Goal: Task Accomplishment & Management: Manage account settings

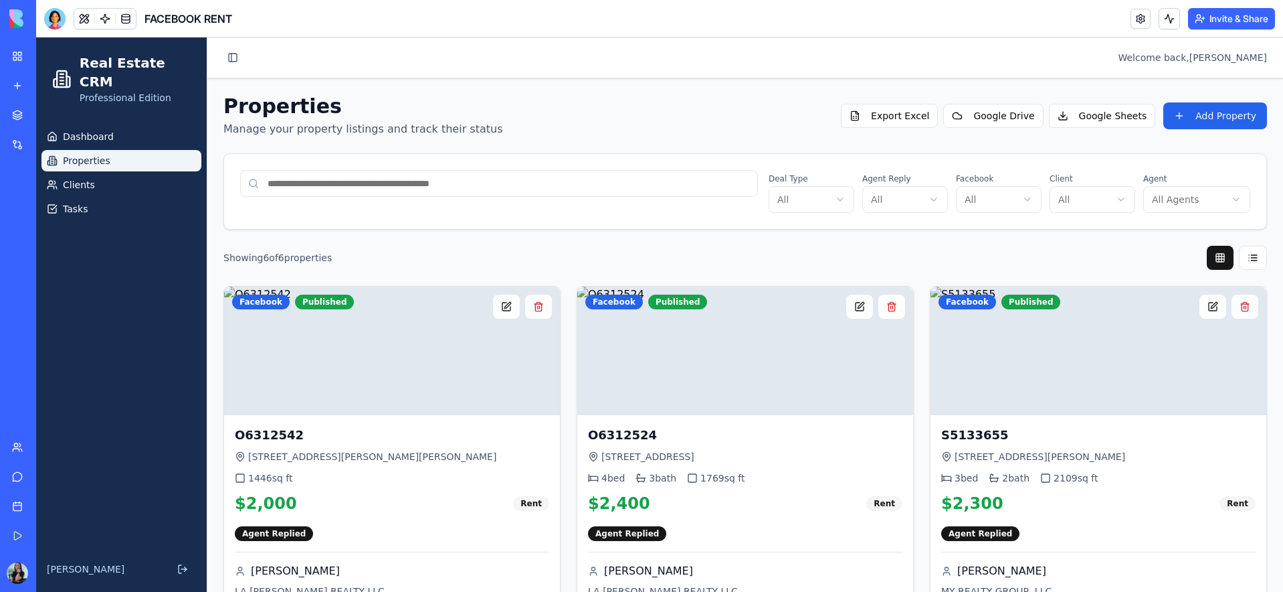
scroll to position [525, 0]
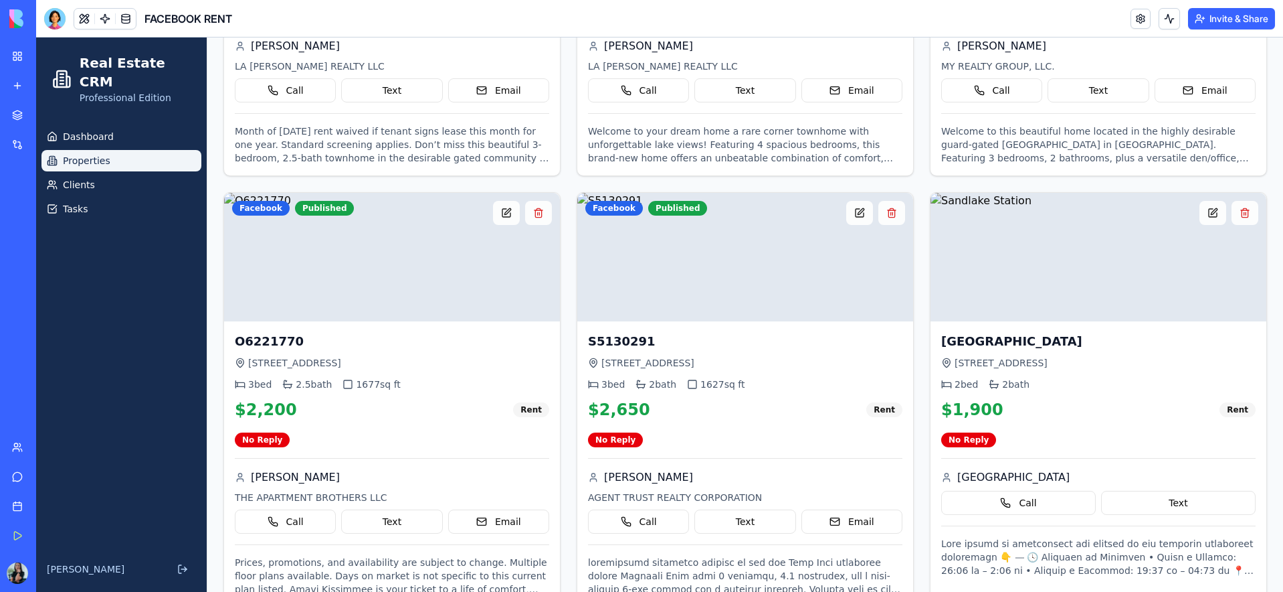
drag, startPoint x: 0, startPoint y: 0, endPoint x: 21, endPoint y: 54, distance: 57.7
click at [21, 54] on link "My Workspace" at bounding box center [31, 56] width 54 height 27
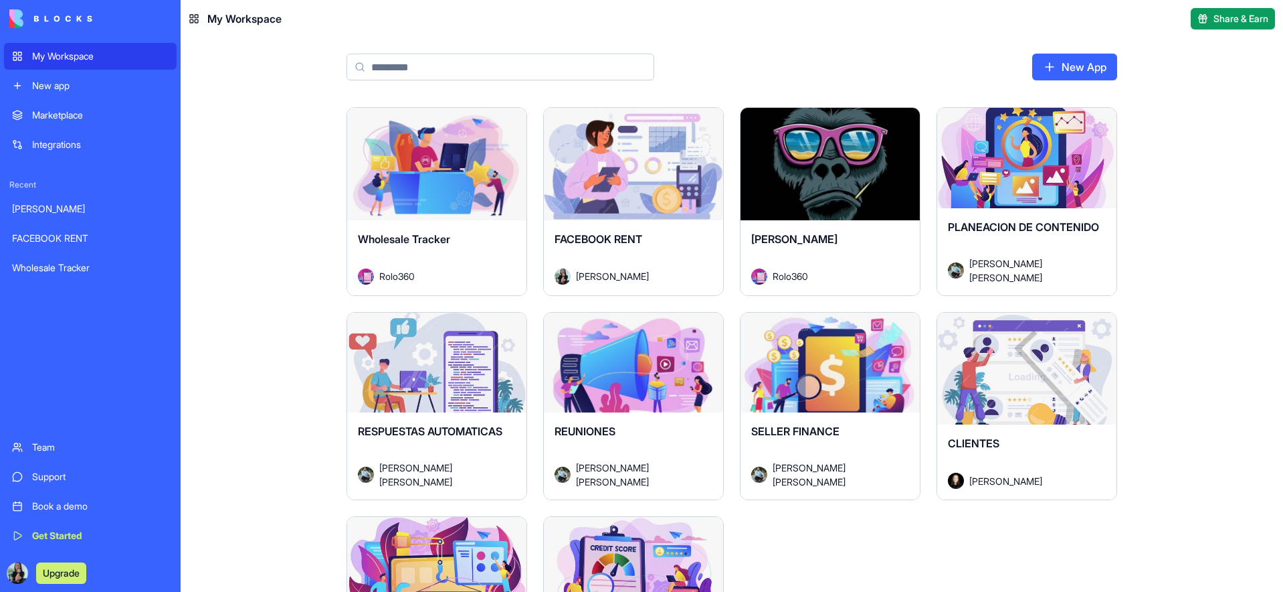
click at [433, 218] on div "Launch" at bounding box center [436, 164] width 179 height 112
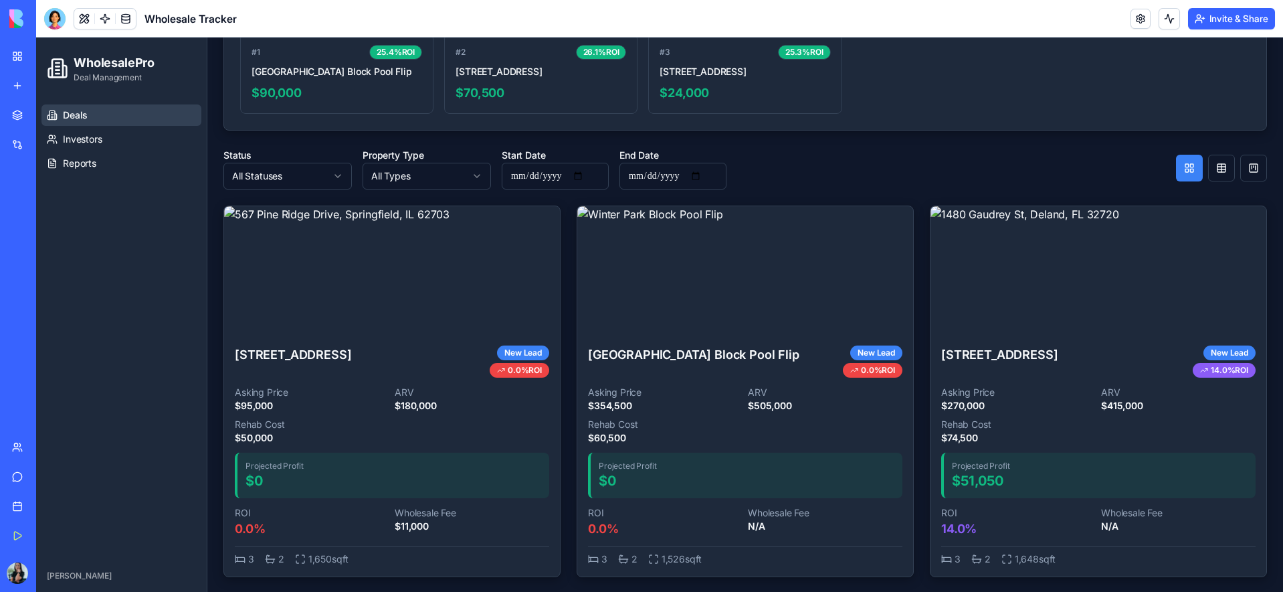
scroll to position [565, 0]
click at [1026, 306] on img at bounding box center [1099, 269] width 336 height 128
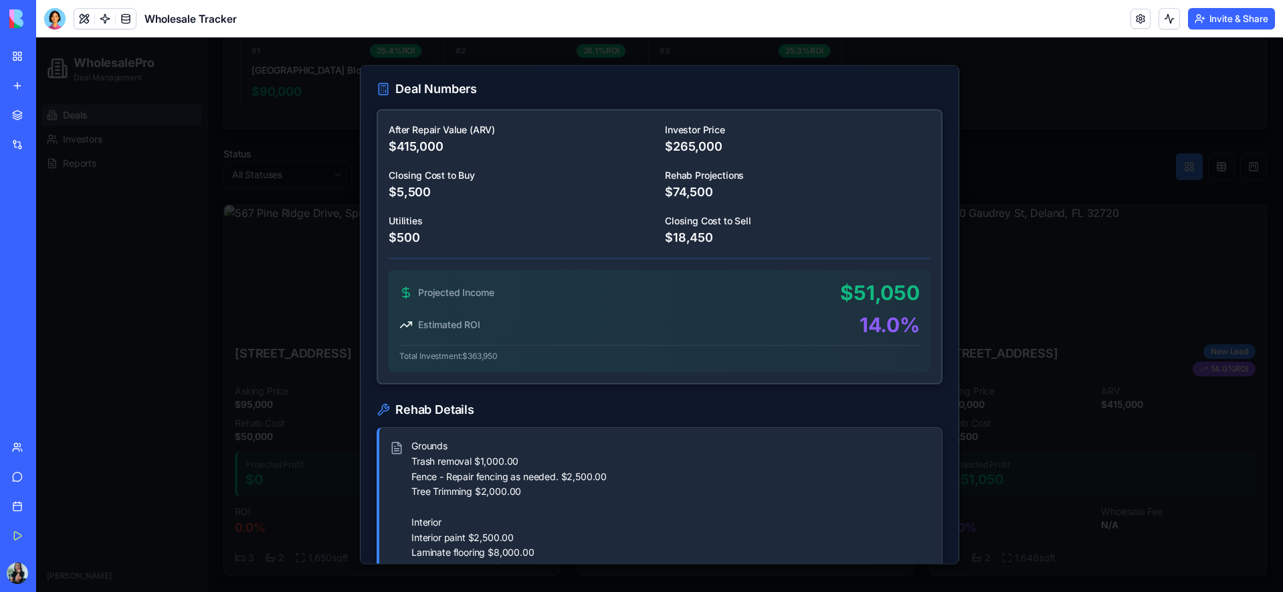
scroll to position [0, 0]
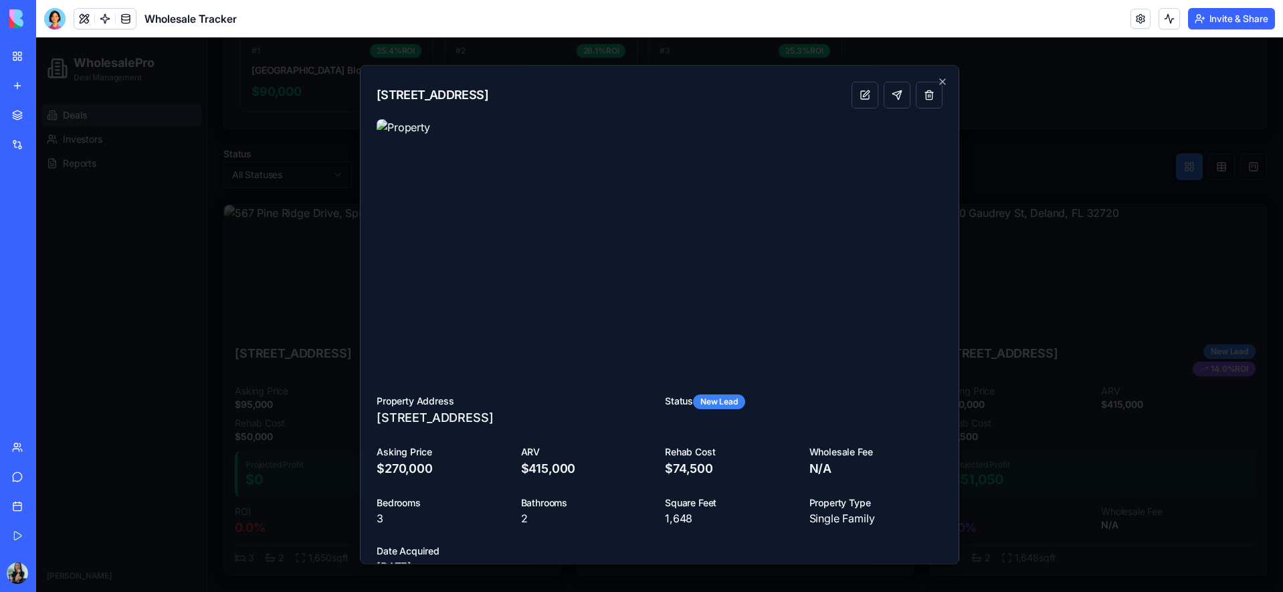
drag, startPoint x: 943, startPoint y: 81, endPoint x: 954, endPoint y: 94, distance: 16.6
click at [943, 82] on icon "button" at bounding box center [942, 81] width 11 height 11
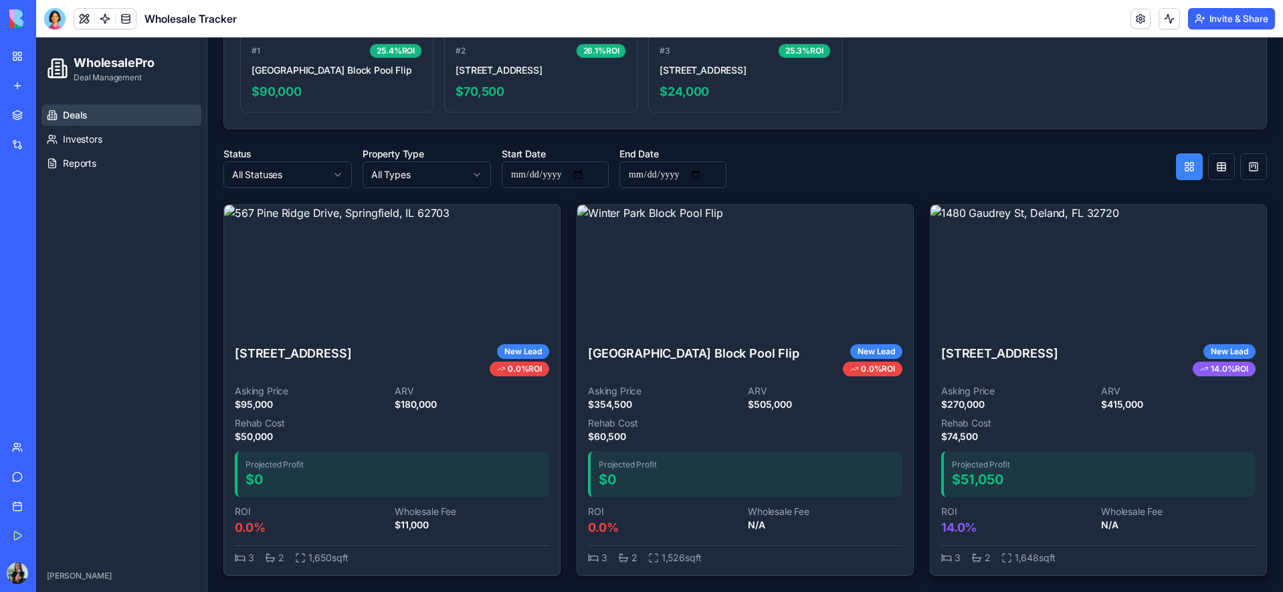
click at [1034, 298] on img at bounding box center [1099, 269] width 336 height 128
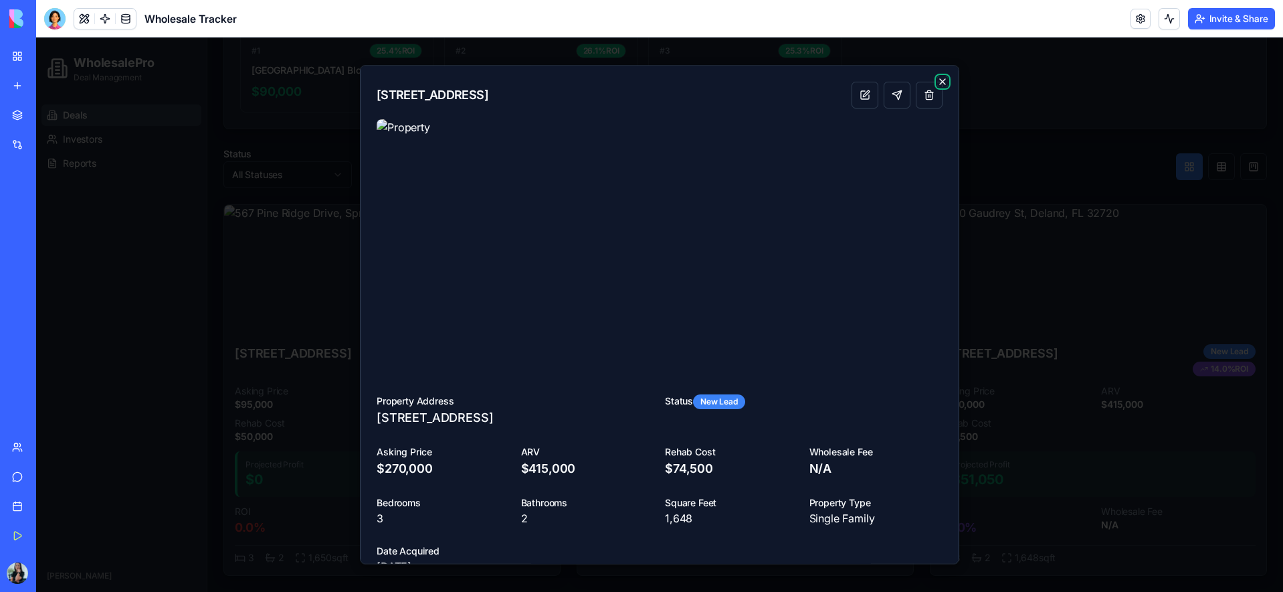
click at [946, 80] on icon "button" at bounding box center [942, 81] width 11 height 11
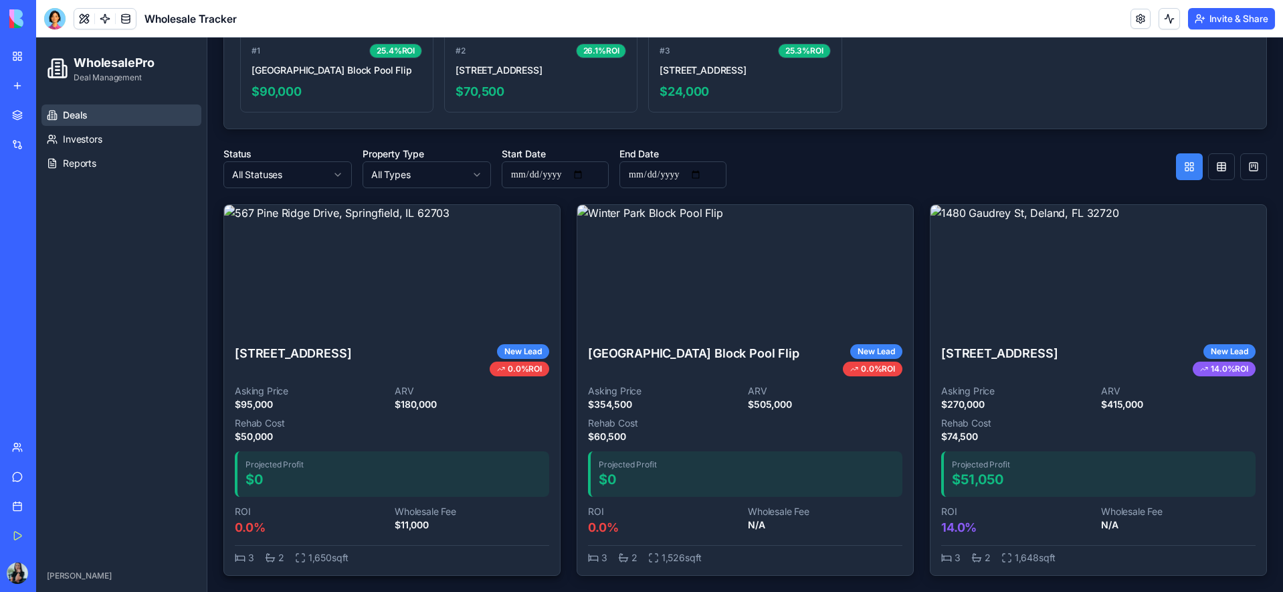
click at [464, 266] on img at bounding box center [392, 269] width 336 height 128
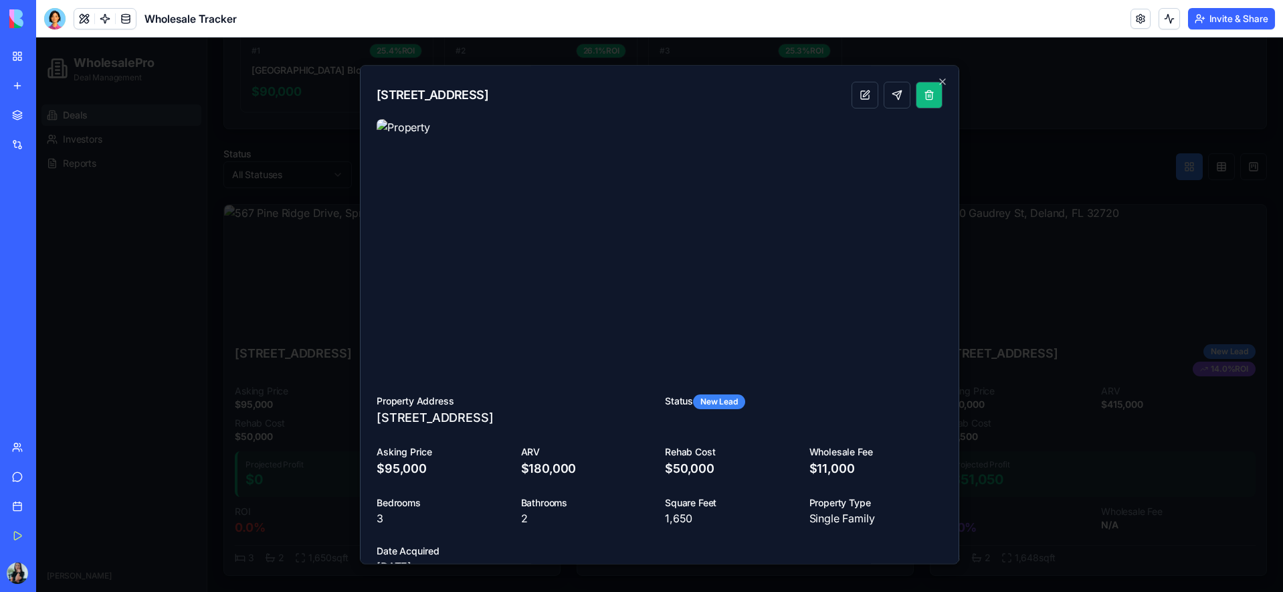
click at [931, 100] on button "button" at bounding box center [929, 95] width 27 height 27
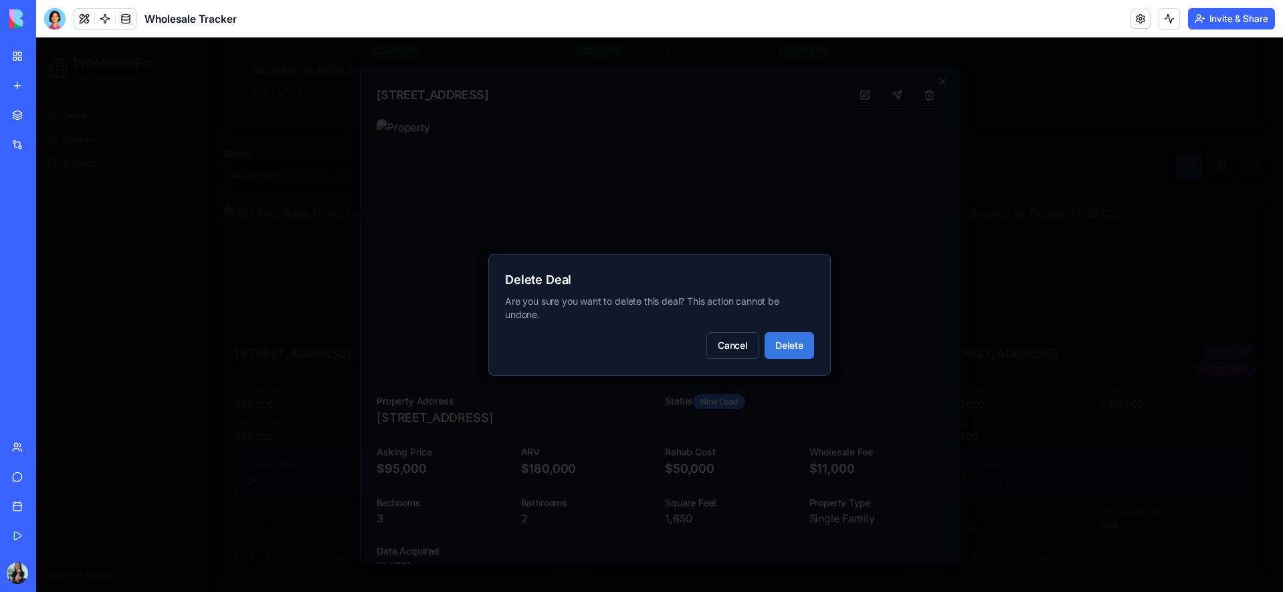
click at [788, 345] on button "Delete" at bounding box center [790, 345] width 50 height 27
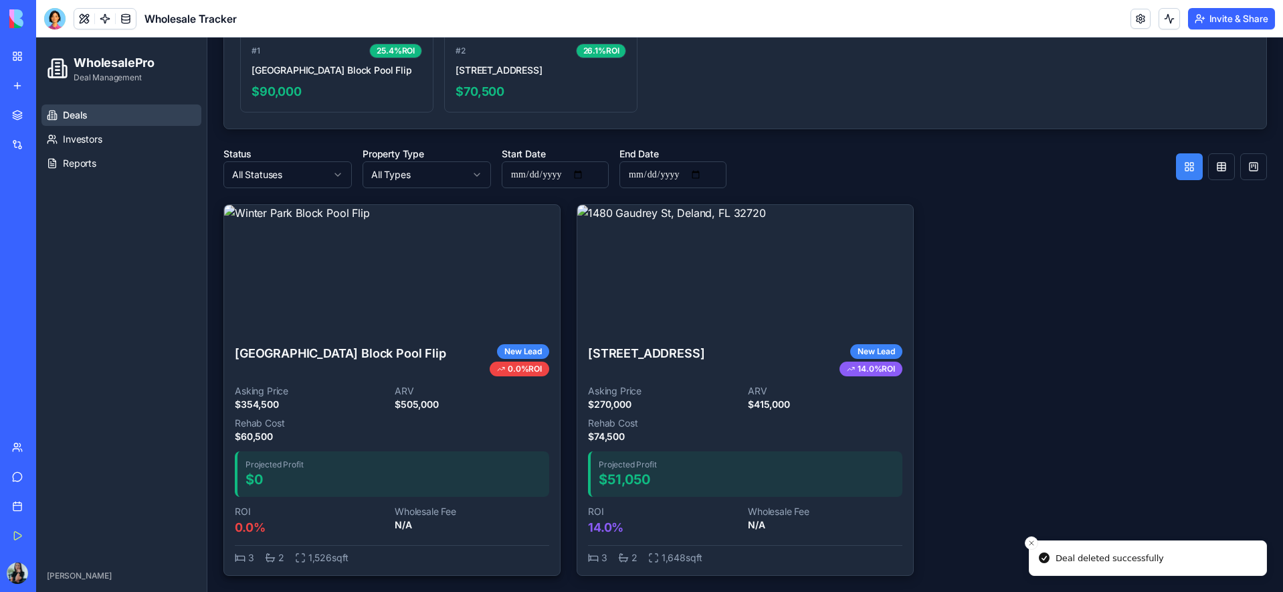
click at [450, 272] on img at bounding box center [392, 269] width 336 height 128
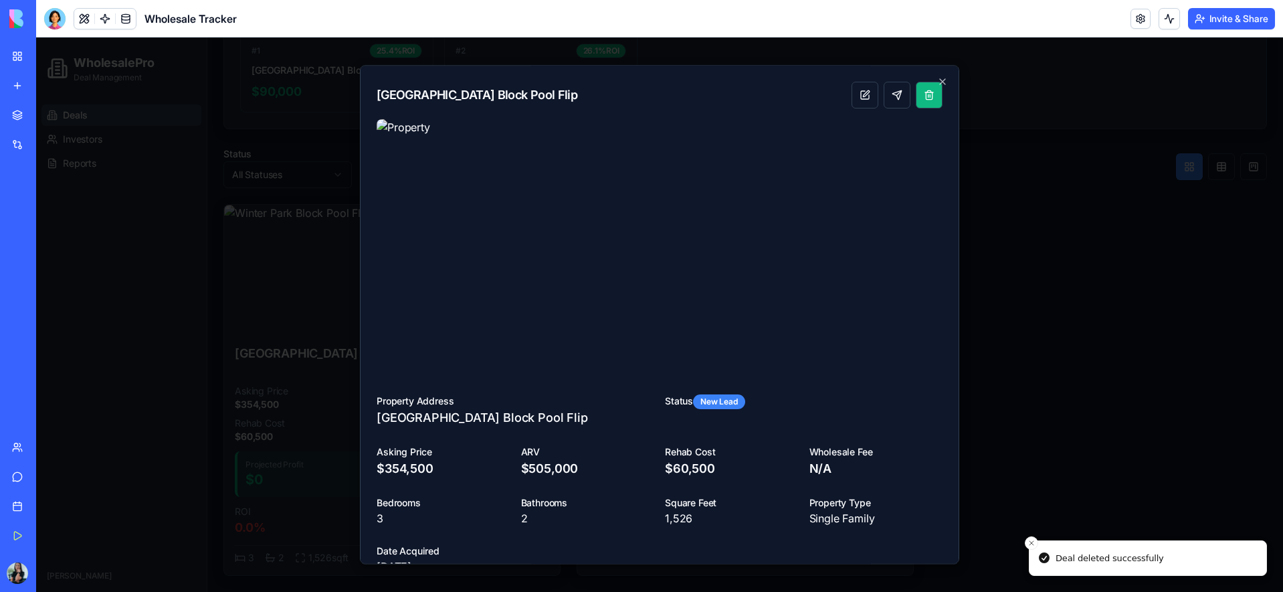
click at [929, 98] on button "button" at bounding box center [929, 95] width 27 height 27
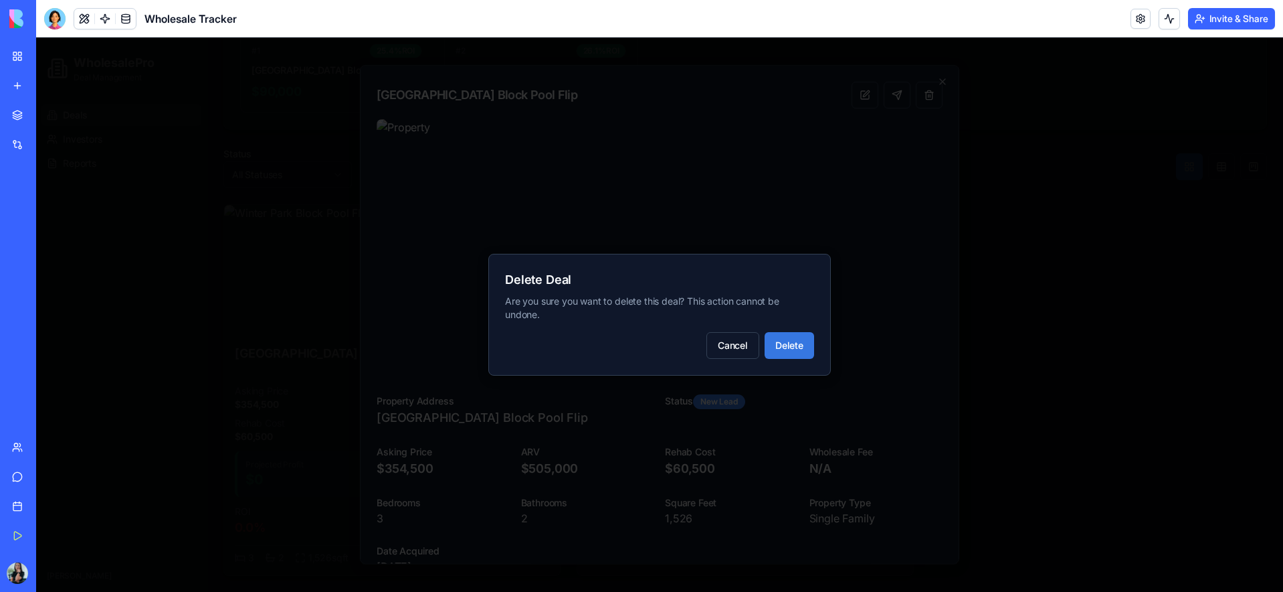
click at [797, 341] on button "Delete" at bounding box center [790, 345] width 50 height 27
